Goal: Obtain resource: Obtain resource

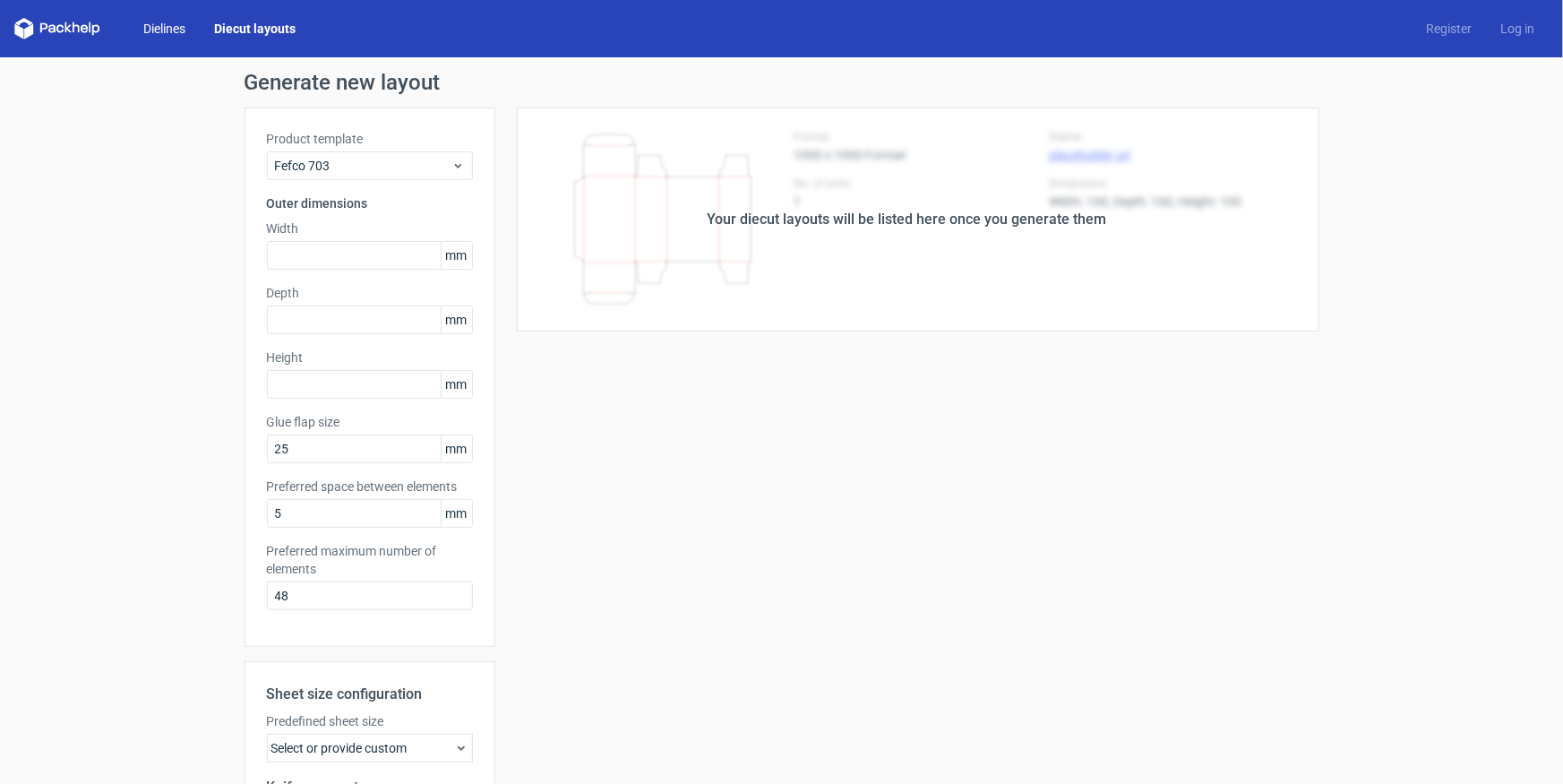
click at [155, 36] on link "Dielines" at bounding box center [165, 28] width 71 height 18
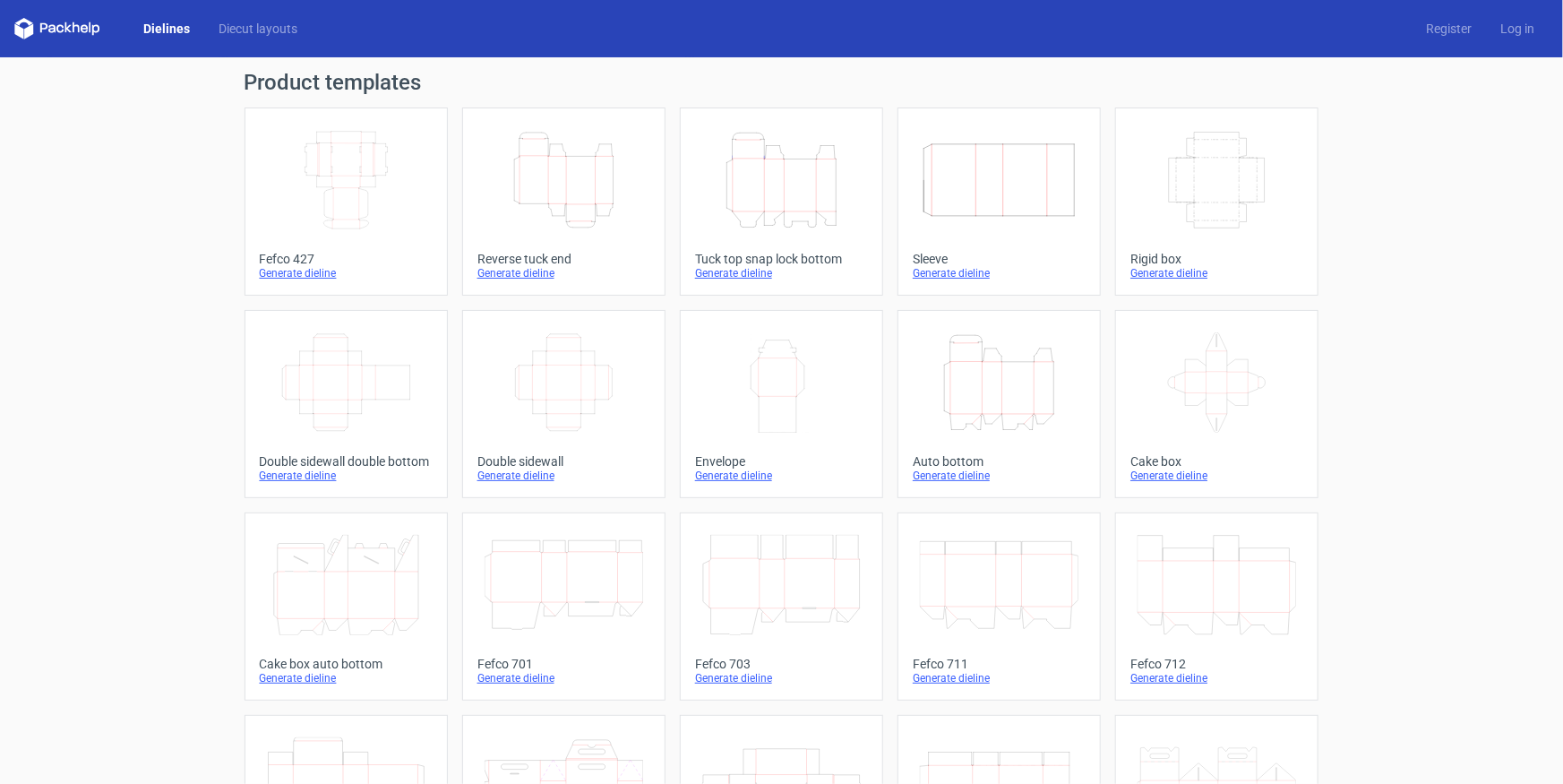
click at [786, 196] on icon "Height Depth Width" at bounding box center [782, 179] width 159 height 100
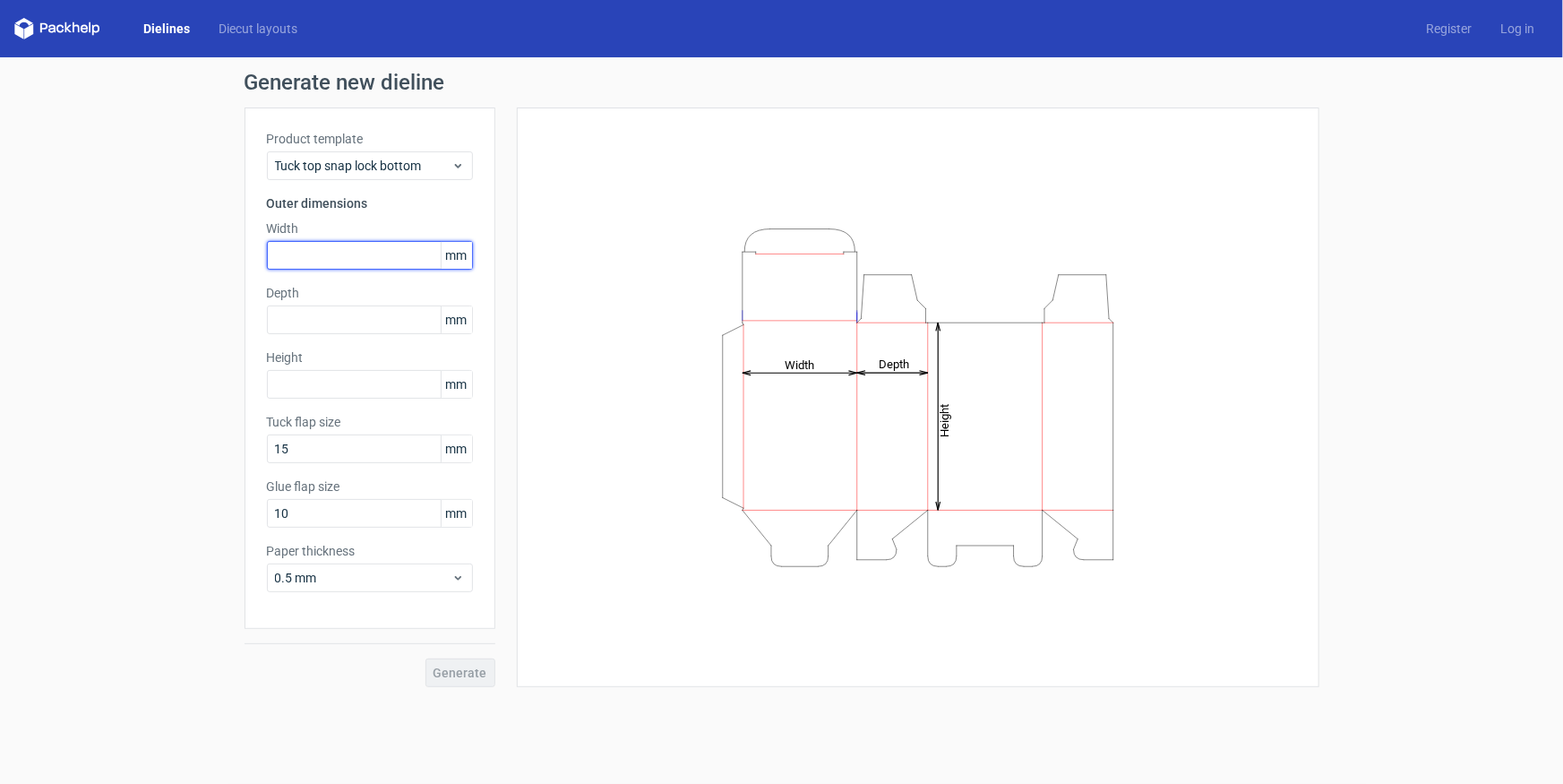
click at [309, 250] on input "text" at bounding box center [370, 255] width 206 height 29
type input "226"
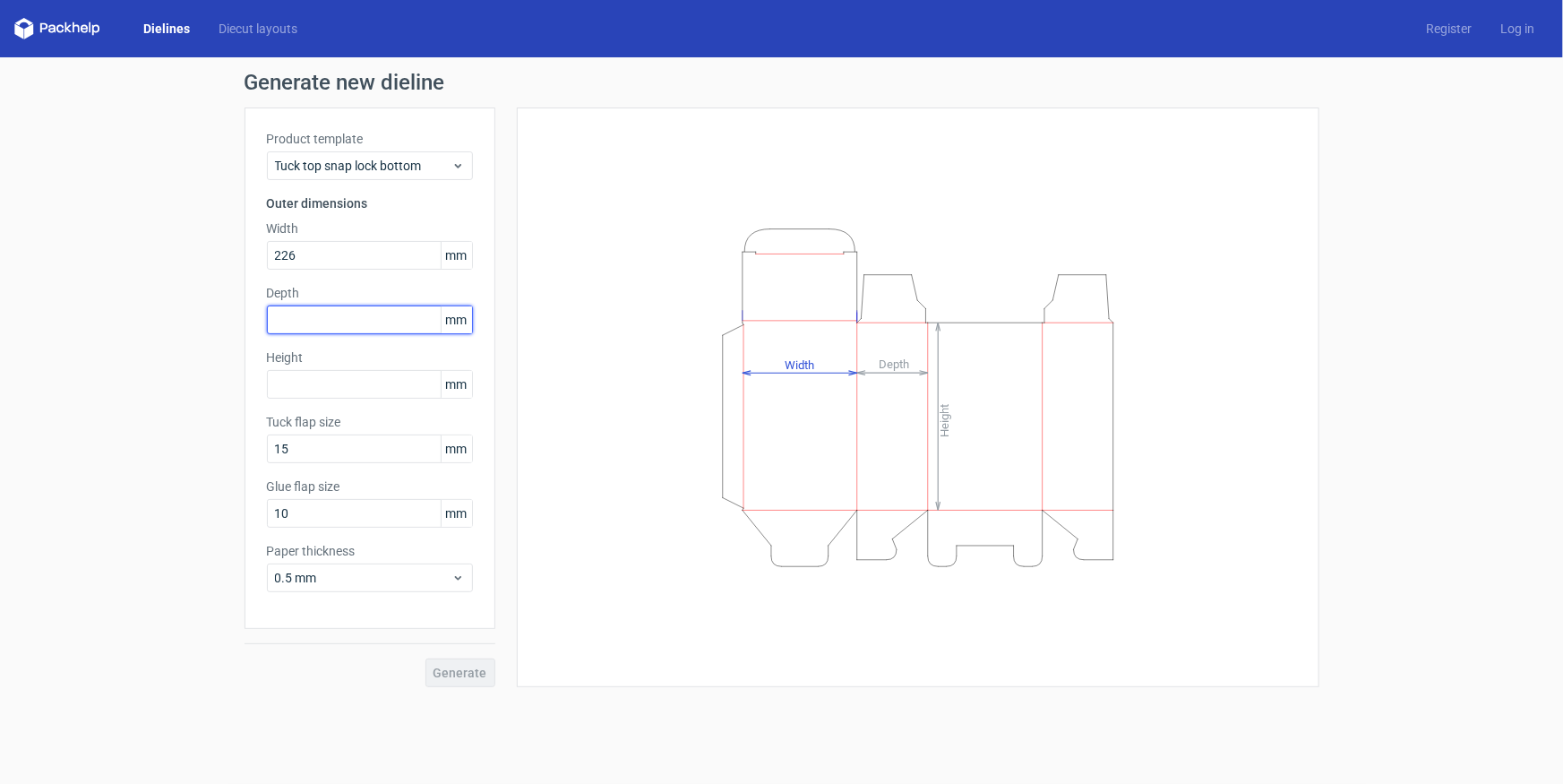
click at [323, 315] on input "text" at bounding box center [370, 320] width 206 height 29
type input "97"
click at [323, 397] on input "text" at bounding box center [370, 384] width 206 height 29
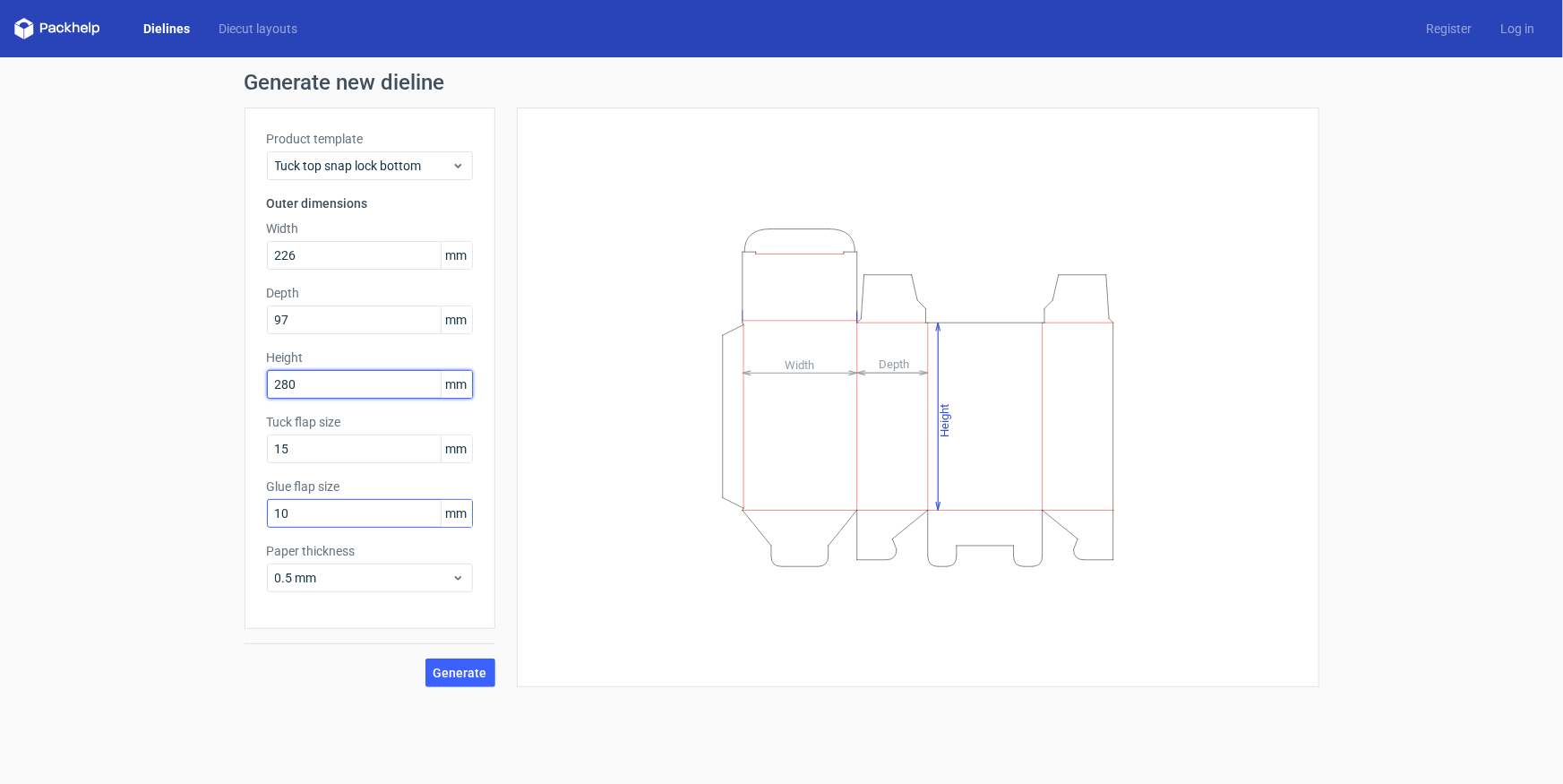
type input "280"
drag, startPoint x: 280, startPoint y: 510, endPoint x: 142, endPoint y: 501, distance: 138.3
click at [174, 509] on div "Generate new dieline Product template Tuck top snap lock bottom Outer dimension…" at bounding box center [782, 378] width 1563 height 644
type input "15"
click at [465, 671] on span "Generate" at bounding box center [461, 672] width 54 height 12
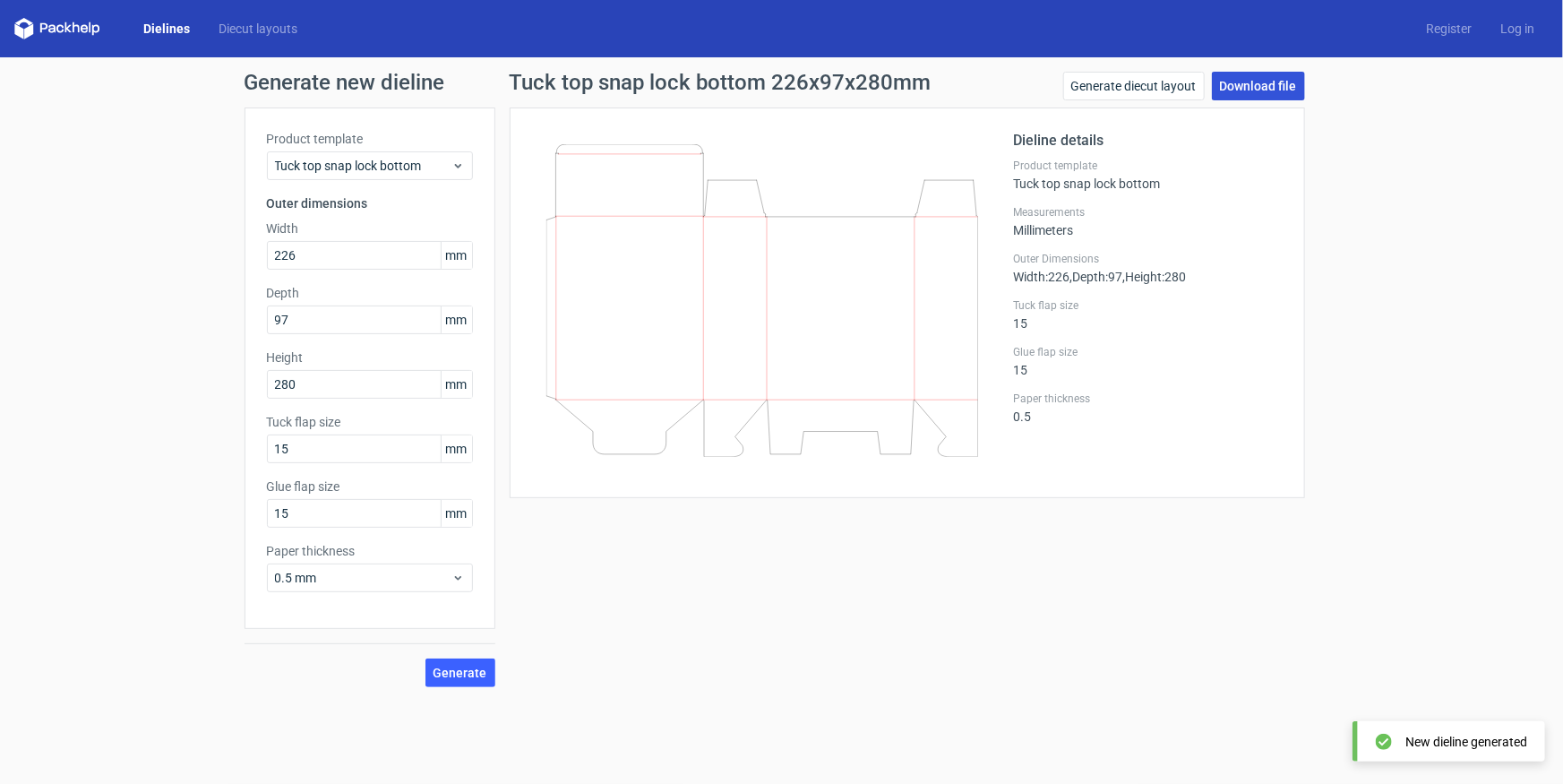
click at [1278, 82] on link "Download file" at bounding box center [1259, 86] width 93 height 29
drag, startPoint x: 272, startPoint y: 316, endPoint x: 152, endPoint y: 282, distance: 124.7
click at [217, 317] on div "Generate new dieline Product template Tuck top snap lock bottom Outer dimension…" at bounding box center [782, 378] width 1563 height 644
type input "98"
drag, startPoint x: 450, startPoint y: 677, endPoint x: 490, endPoint y: 682, distance: 40.3
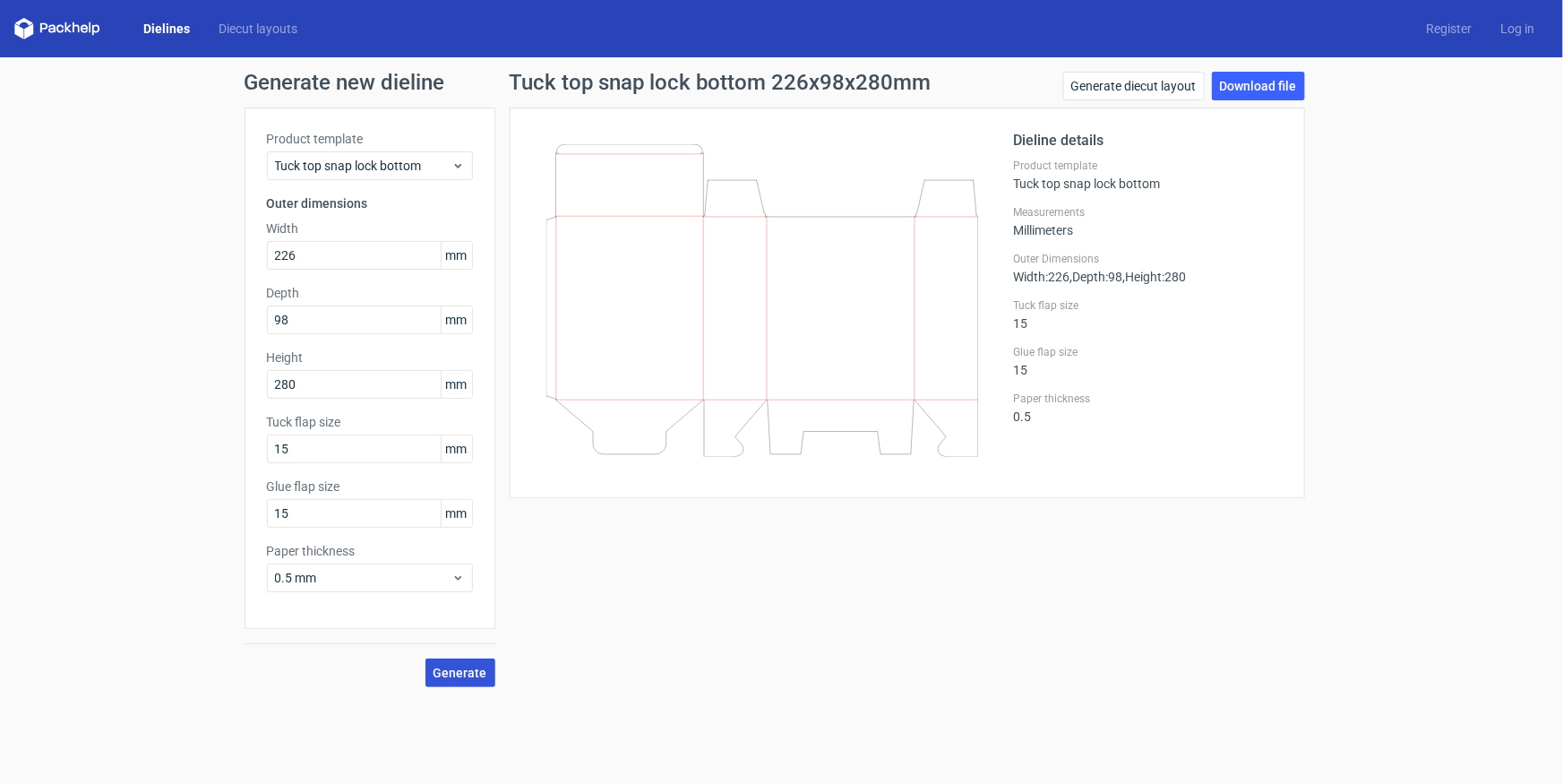
click at [452, 677] on span "Generate" at bounding box center [461, 672] width 54 height 12
click at [469, 674] on span "Generate" at bounding box center [461, 672] width 54 height 12
click at [1254, 91] on link "Download file" at bounding box center [1259, 86] width 93 height 29
